Goal: Book appointment/travel/reservation

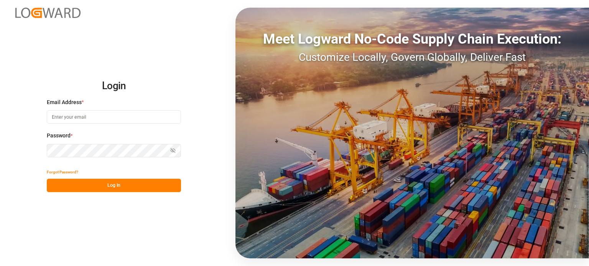
click at [72, 120] on input at bounding box center [114, 116] width 134 height 13
type input "[EMAIL_ADDRESS][DOMAIN_NAME]"
click at [32, 156] on div "Login Email Address * cafreight@ftlninc.com Password * Show password Forgot Pas…" at bounding box center [294, 133] width 589 height 266
drag, startPoint x: 0, startPoint y: 0, endPoint x: 106, endPoint y: 117, distance: 157.6
click at [107, 117] on input at bounding box center [114, 116] width 134 height 13
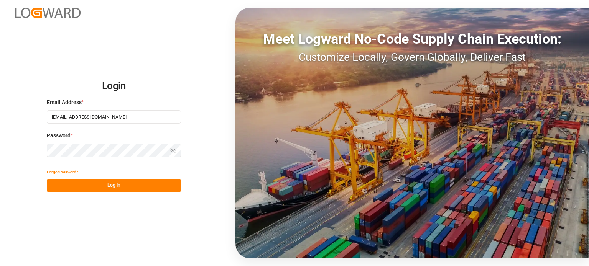
type input "[EMAIL_ADDRESS][DOMAIN_NAME]"
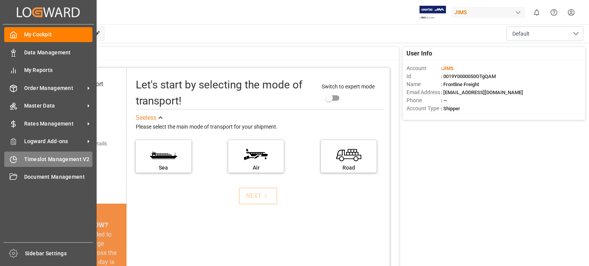
click at [33, 159] on span "Timeslot Management V2" at bounding box center [58, 160] width 69 height 8
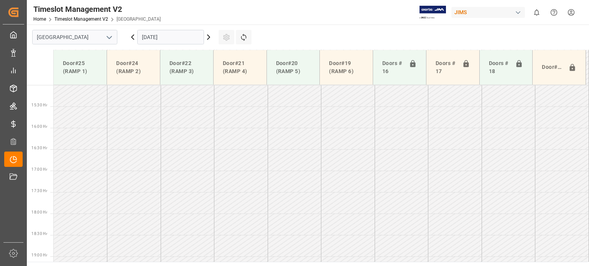
scroll to position [647, 0]
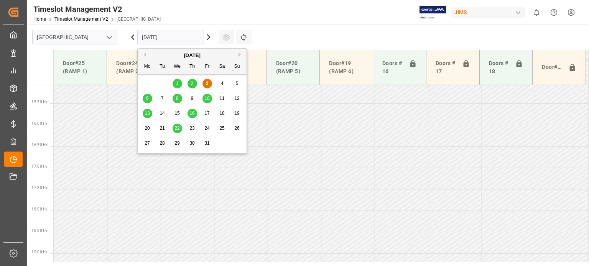
click at [158, 38] on input "[DATE]" at bounding box center [170, 37] width 67 height 15
click at [207, 98] on span "10" at bounding box center [206, 98] width 5 height 5
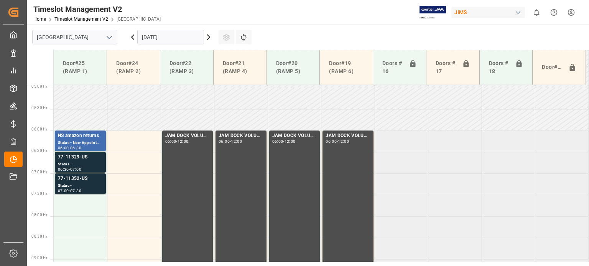
scroll to position [225, 0]
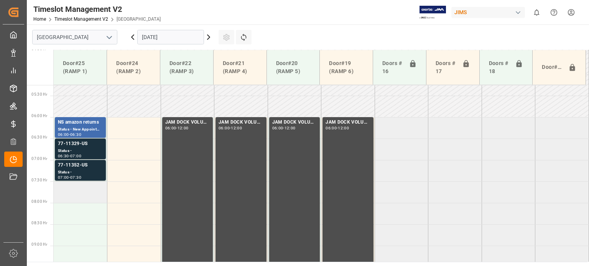
click at [82, 193] on td at bounding box center [81, 192] width 54 height 21
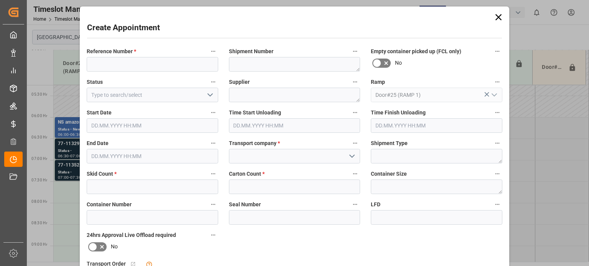
type input "[DATE] 07:30"
type input "[DATE] 08:00"
click at [82, 193] on div "Skid Count *" at bounding box center [152, 181] width 142 height 31
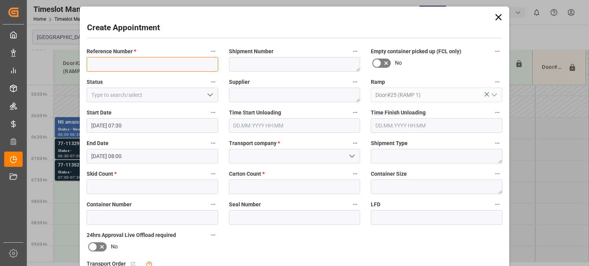
click at [109, 62] on input at bounding box center [152, 64] width 131 height 15
type input "77-11089-[GEOGRAPHIC_DATA]"
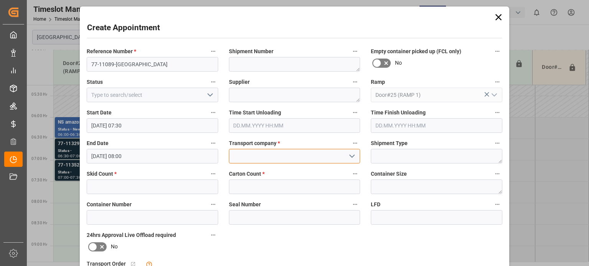
click at [254, 153] on input at bounding box center [294, 156] width 131 height 15
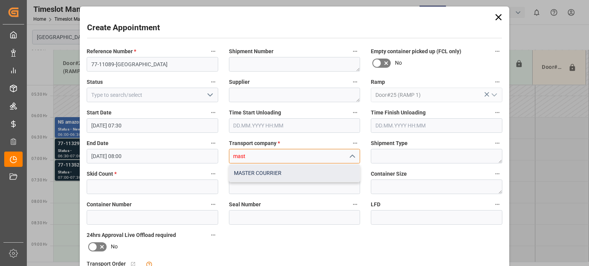
click at [264, 174] on div "MASTER COURRIER" at bounding box center [294, 173] width 131 height 17
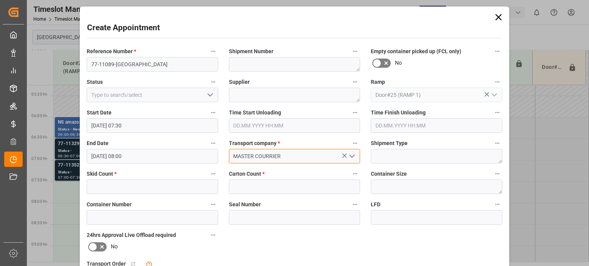
type input "MASTER COURRIER"
click at [139, 187] on input "text" at bounding box center [152, 187] width 131 height 15
type input "6"
click at [238, 187] on input "text" at bounding box center [294, 187] width 131 height 15
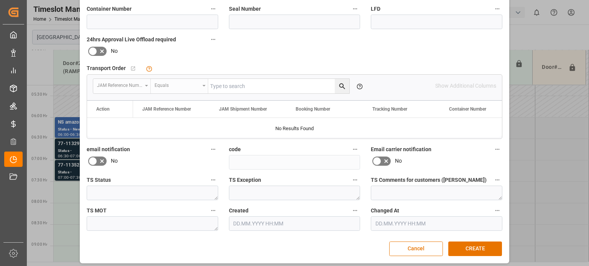
scroll to position [199, 0]
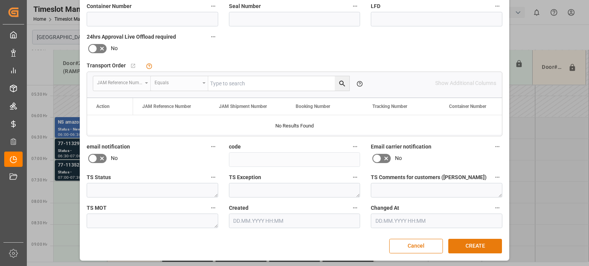
type input "134"
click at [478, 243] on button "CREATE" at bounding box center [475, 246] width 54 height 15
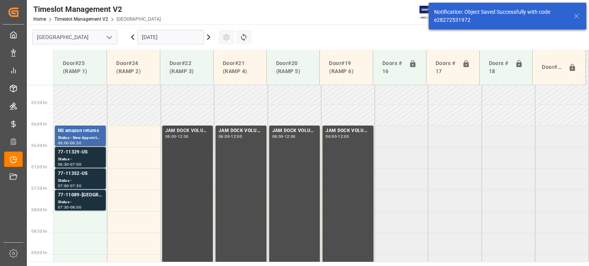
scroll to position [226, 0]
